Goal: Navigation & Orientation: Find specific page/section

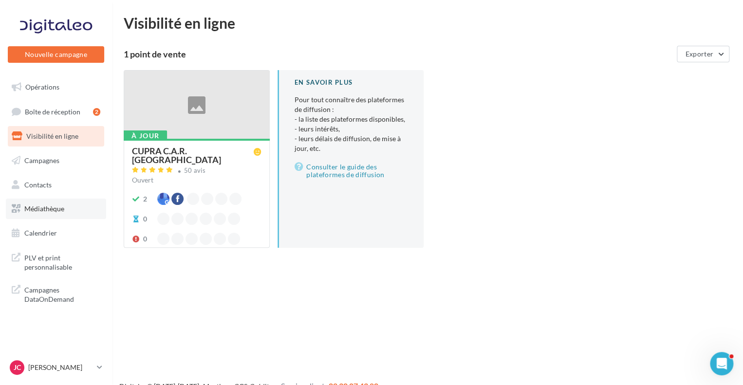
click at [58, 203] on link "Médiathèque" at bounding box center [56, 209] width 100 height 20
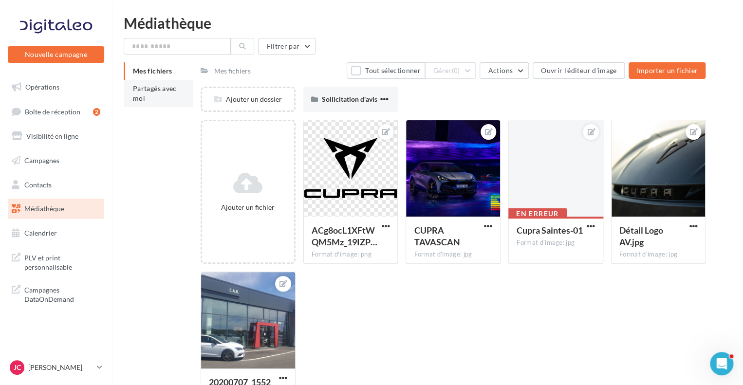
click at [149, 89] on span "Partagés avec moi" at bounding box center [155, 93] width 44 height 18
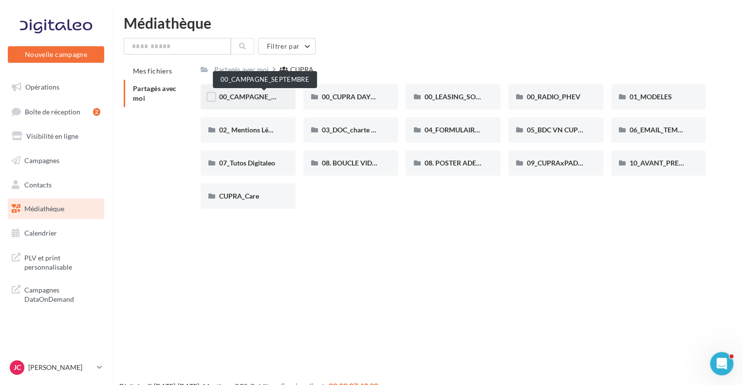
click at [261, 97] on span "00_CAMPAGNE_SEPTEMBRE" at bounding box center [264, 97] width 91 height 8
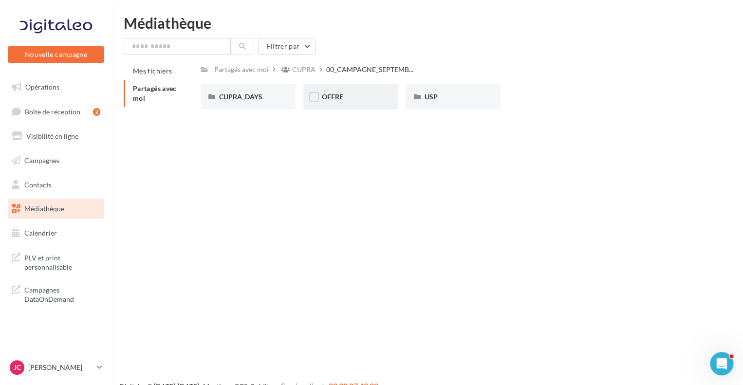
click at [341, 97] on span "OFFRE" at bounding box center [332, 97] width 21 height 8
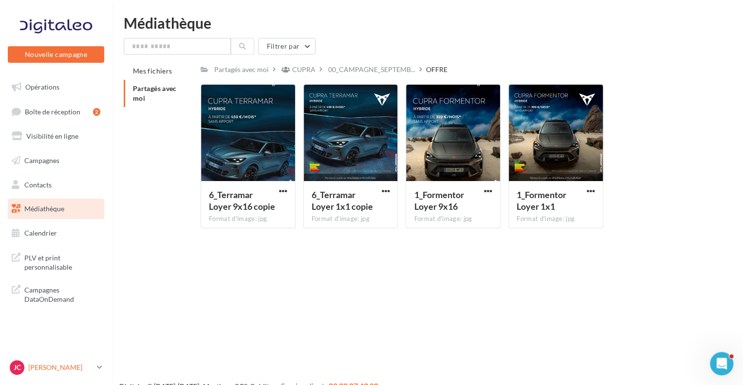
click at [88, 365] on p "[PERSON_NAME]" at bounding box center [60, 368] width 65 height 10
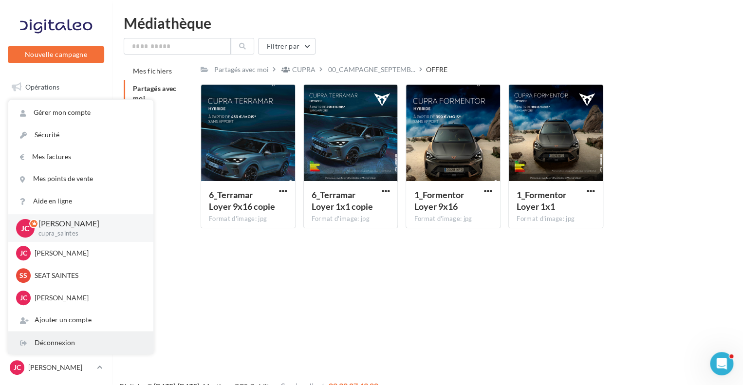
click at [68, 344] on div "Déconnexion" at bounding box center [80, 343] width 145 height 22
